Goal: Task Accomplishment & Management: Use online tool/utility

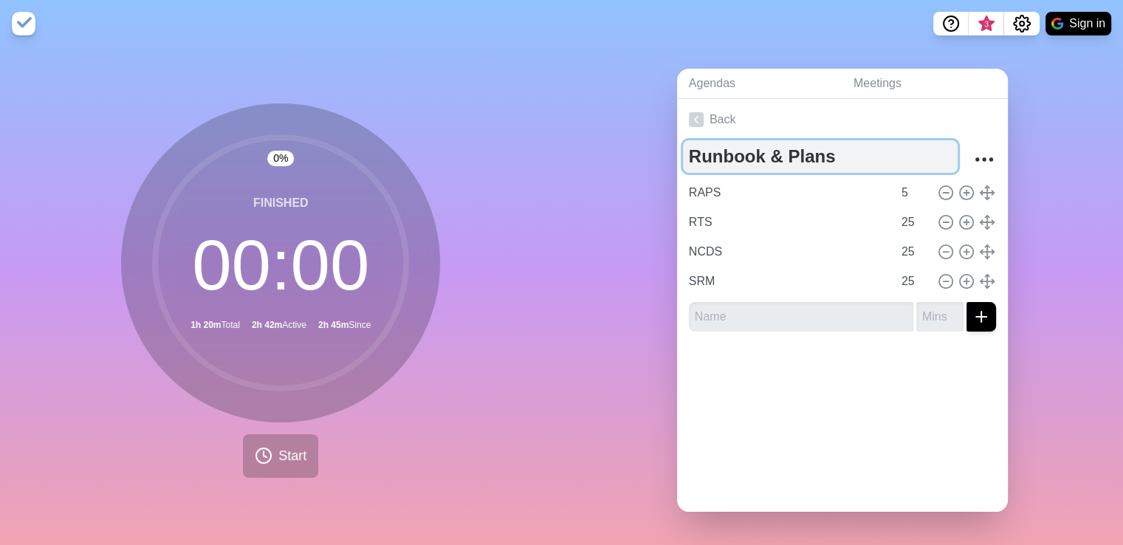
click at [849, 151] on textarea "Runbook & Plans" at bounding box center [820, 156] width 275 height 32
type textarea "Runbook Updating"
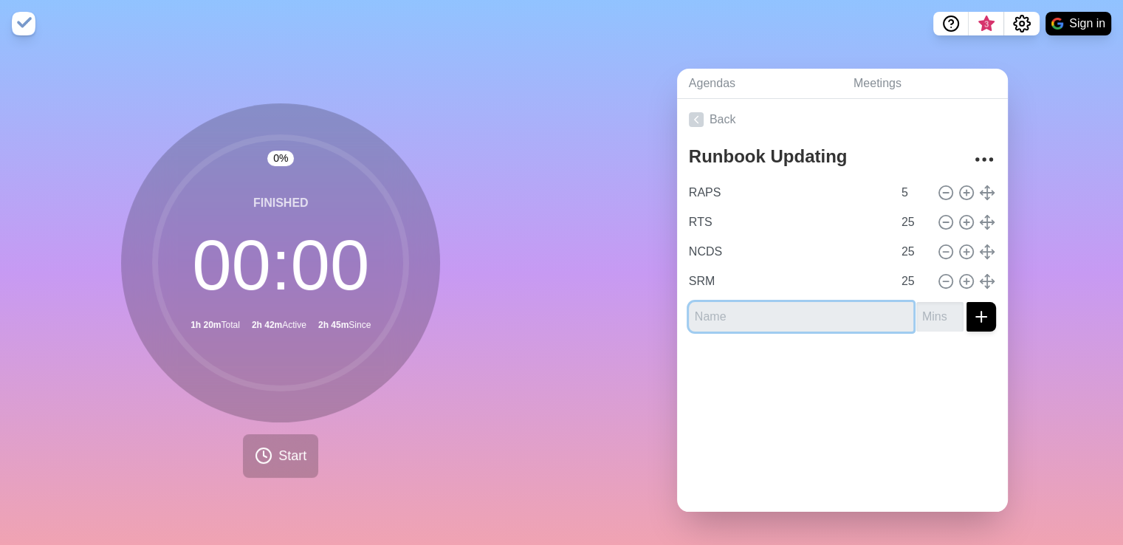
click at [788, 311] on input "text" at bounding box center [801, 317] width 224 height 30
type input "Online Registration"
type input "25"
click at [976, 317] on line "submit" at bounding box center [981, 317] width 10 height 0
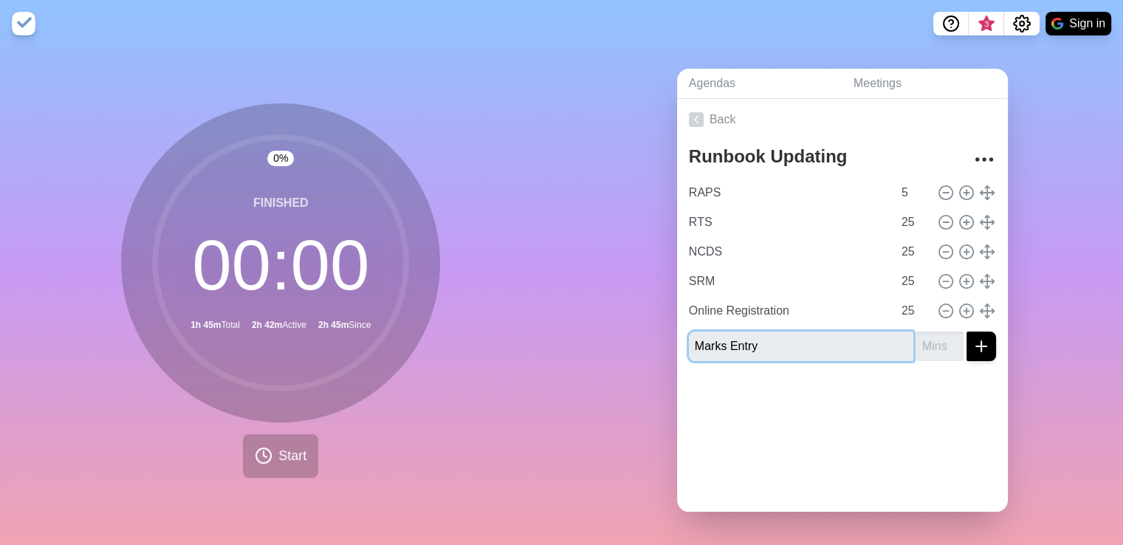
type input "Marks Entry"
type input "-1"
click at [936, 343] on input "-1" at bounding box center [939, 346] width 47 height 30
type input "25"
click at [972, 346] on icon "submit" at bounding box center [981, 346] width 18 height 18
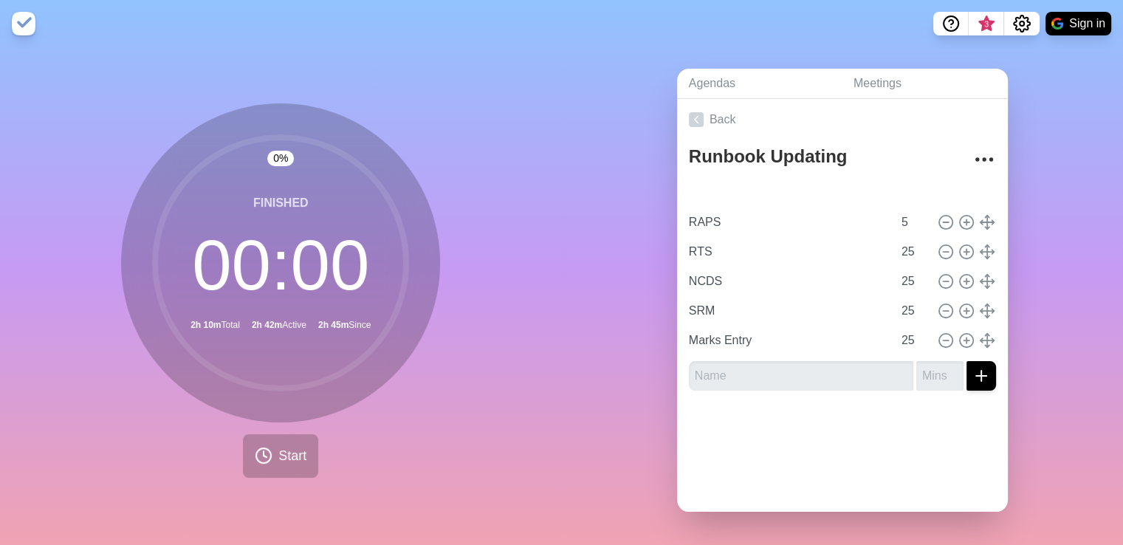
type input "Online Registration"
type input "25"
type input "RAPS"
type input "5"
type input "RTS"
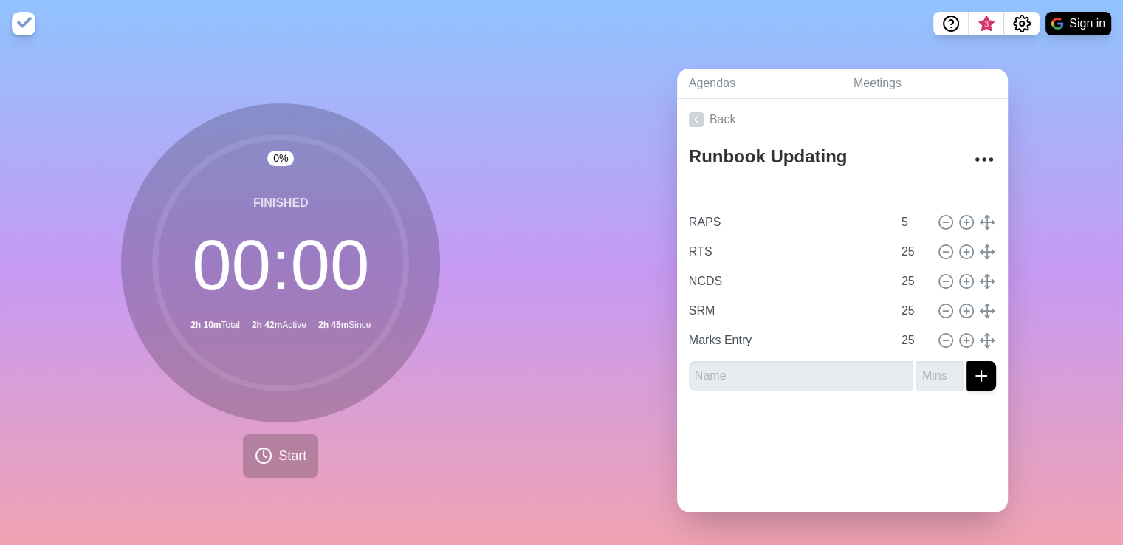
type input "NCDS"
type input "SRM"
type input "Marks Entry"
type input "25"
type input "RAPS"
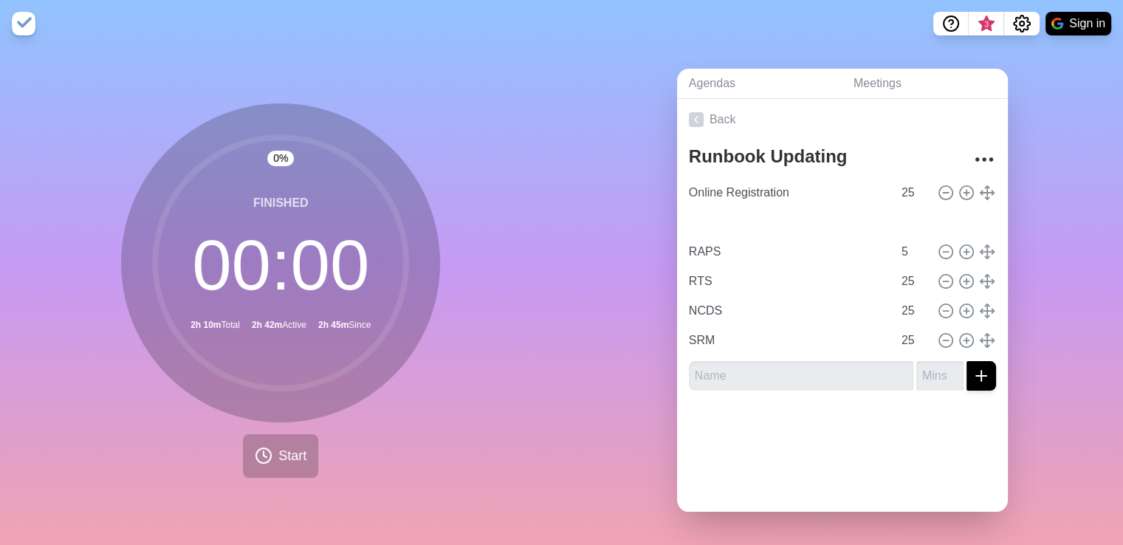
type input "5"
type input "RTS"
type input "NCDS"
type input "SRM"
click at [895, 242] on input "5" at bounding box center [912, 252] width 35 height 30
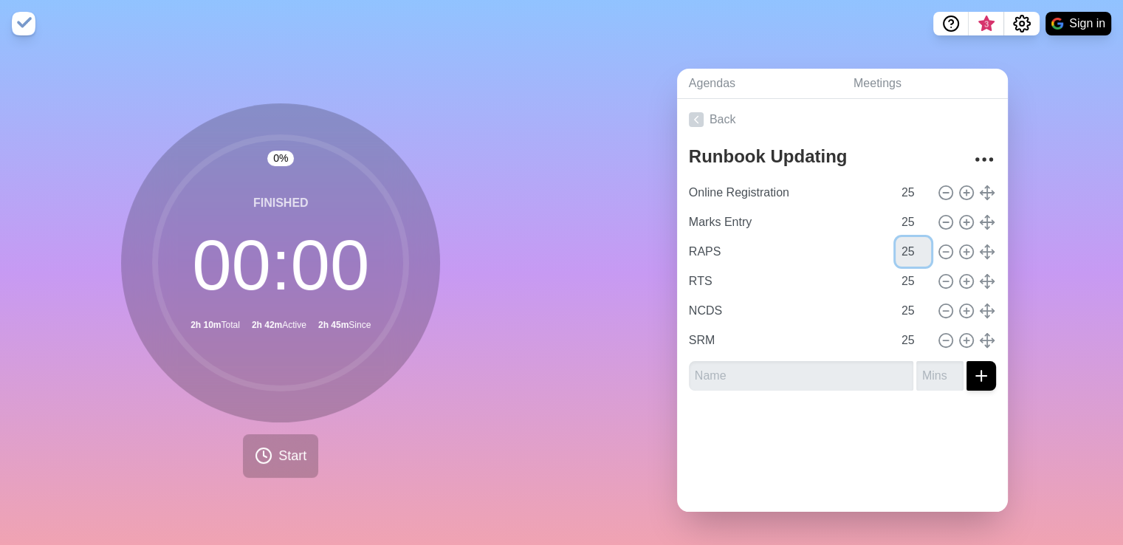
type input "25"
click at [967, 382] on button "submit" at bounding box center [981, 376] width 30 height 30
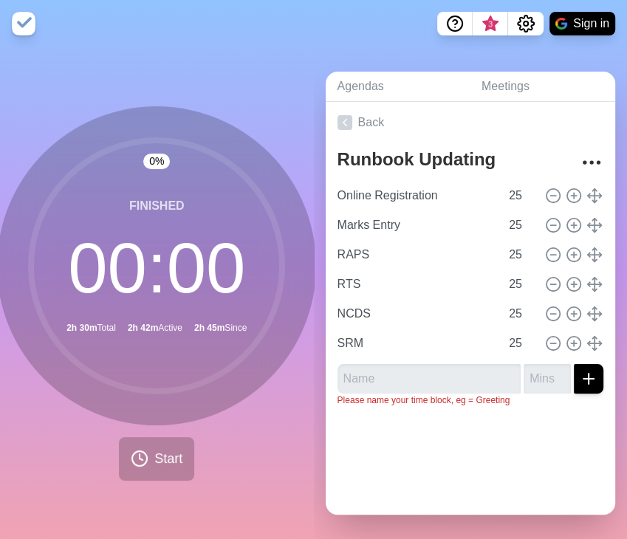
click at [467, 452] on div at bounding box center [471, 448] width 290 height 59
click at [503, 190] on input "25" at bounding box center [520, 196] width 35 height 30
type input "2"
type input "10"
click at [503, 210] on input "25" at bounding box center [520, 225] width 35 height 30
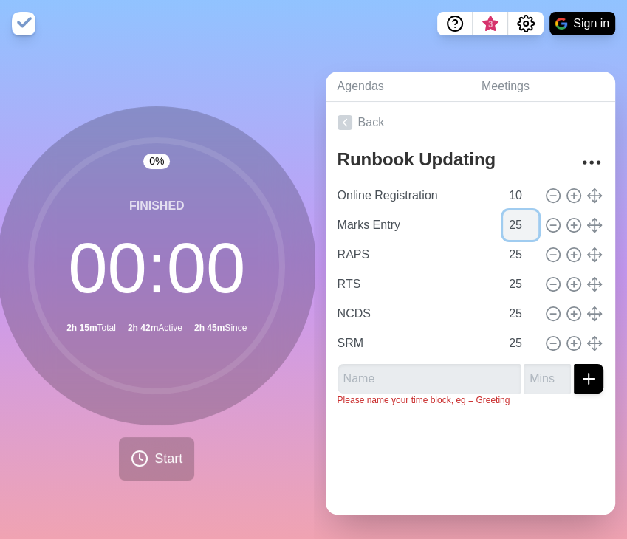
type input "2"
type input "10"
click at [503, 246] on input "25" at bounding box center [520, 255] width 35 height 30
type input "2"
type input "10"
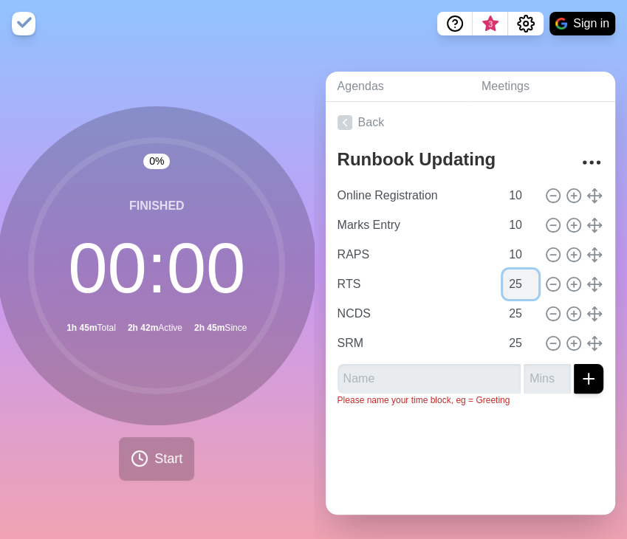
click at [503, 276] on input "25" at bounding box center [520, 284] width 35 height 30
type input "2"
type input "10"
click at [503, 308] on input "25" at bounding box center [520, 314] width 35 height 30
click at [503, 309] on input "25" at bounding box center [520, 314] width 35 height 30
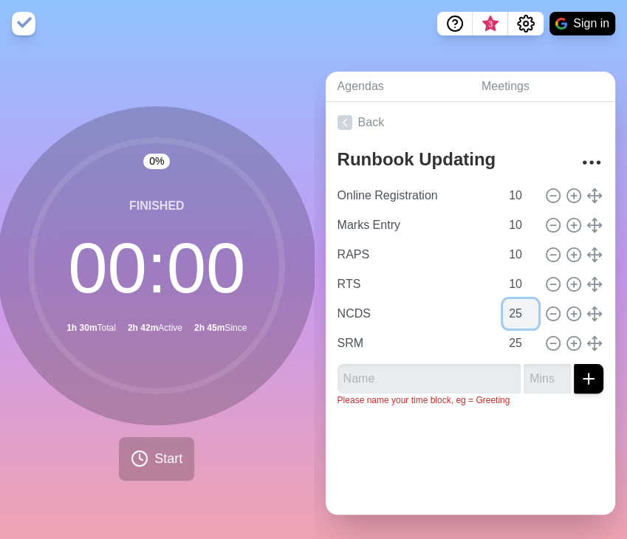
type input "2"
type input "10"
click at [503, 329] on input "25" at bounding box center [520, 344] width 35 height 30
type input "2"
type input "10"
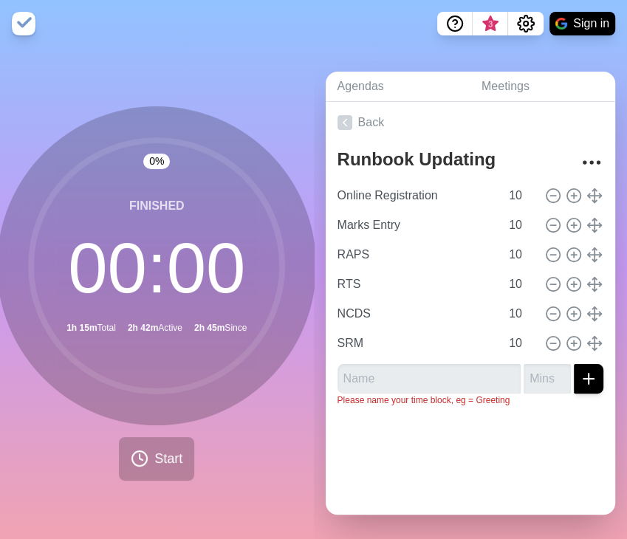
click at [427, 460] on div at bounding box center [471, 448] width 290 height 59
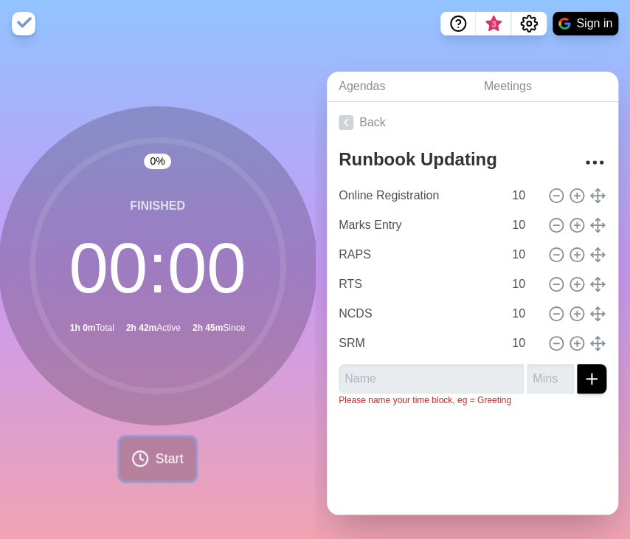
click at [148, 459] on button "Start" at bounding box center [157, 459] width 75 height 44
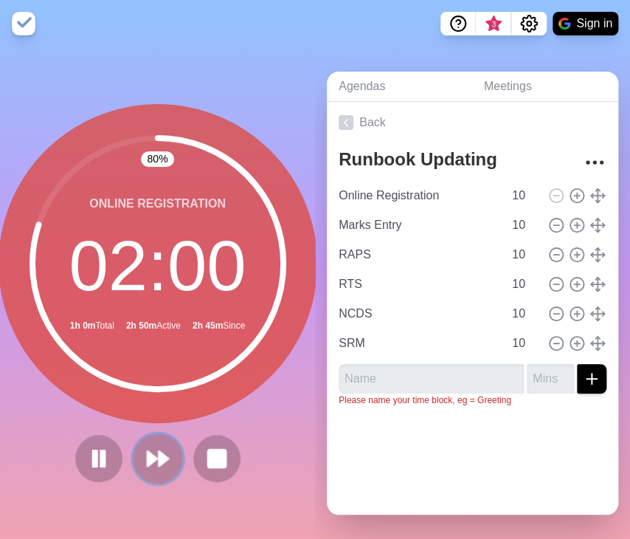
click at [163, 453] on icon at bounding box center [157, 458] width 25 height 25
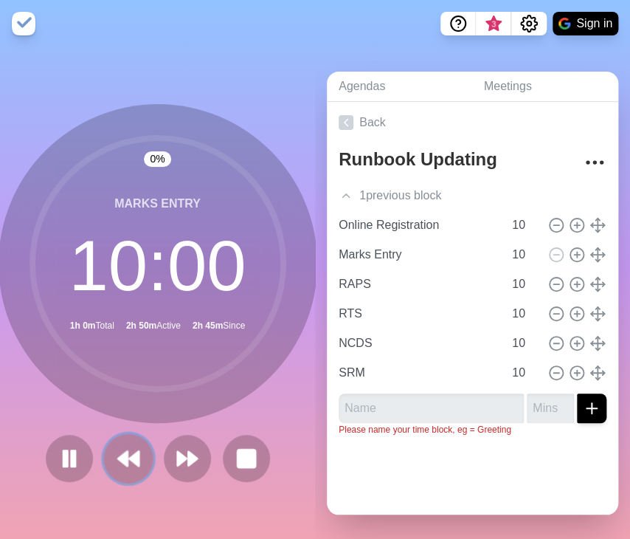
click at [131, 457] on polygon at bounding box center [134, 458] width 10 height 15
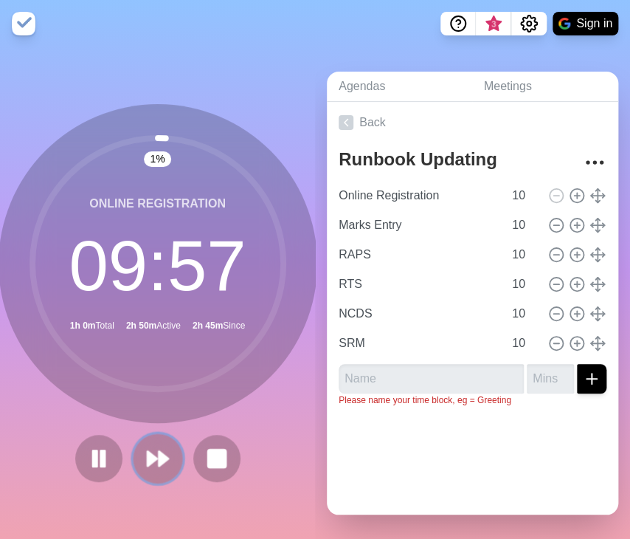
click at [158, 461] on icon at bounding box center [157, 458] width 25 height 25
